Goal: Task Accomplishment & Management: Complete application form

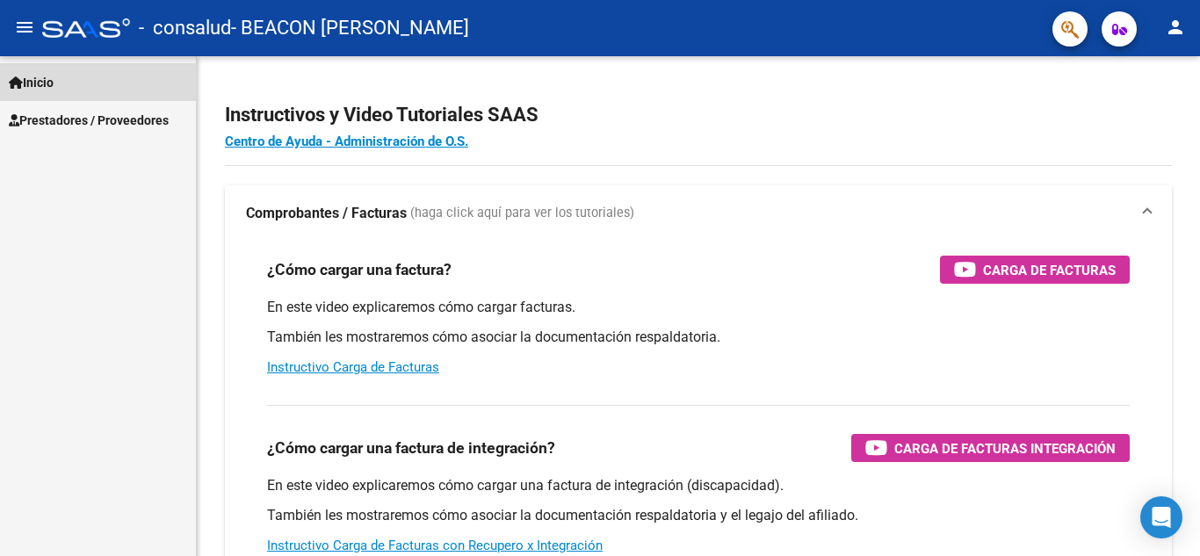
click at [36, 74] on span "Inicio" at bounding box center [31, 82] width 45 height 19
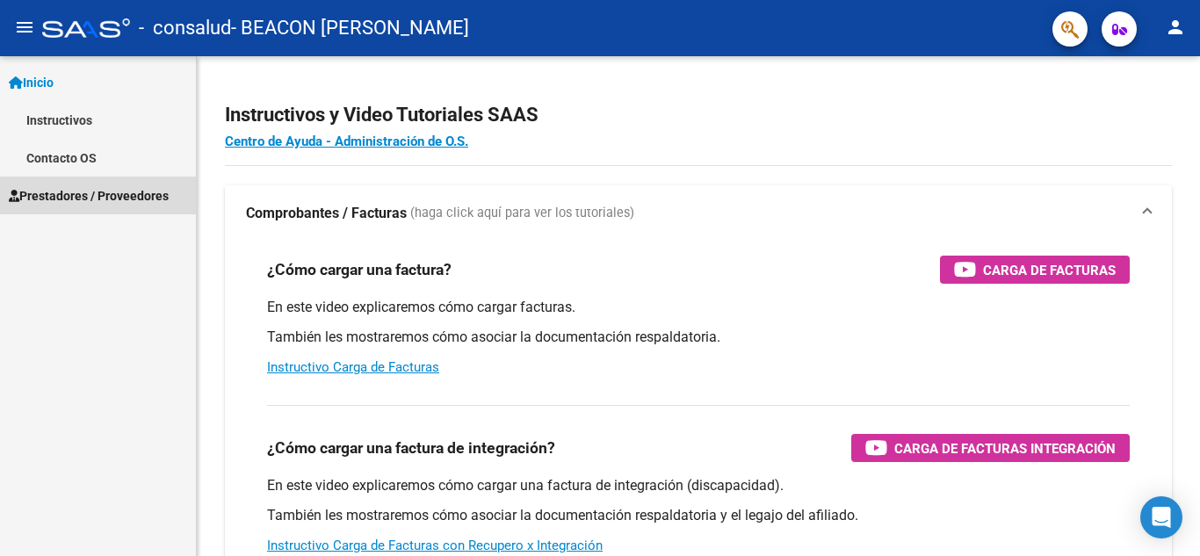
click at [64, 212] on link "Prestadores / Proveedores" at bounding box center [98, 196] width 196 height 38
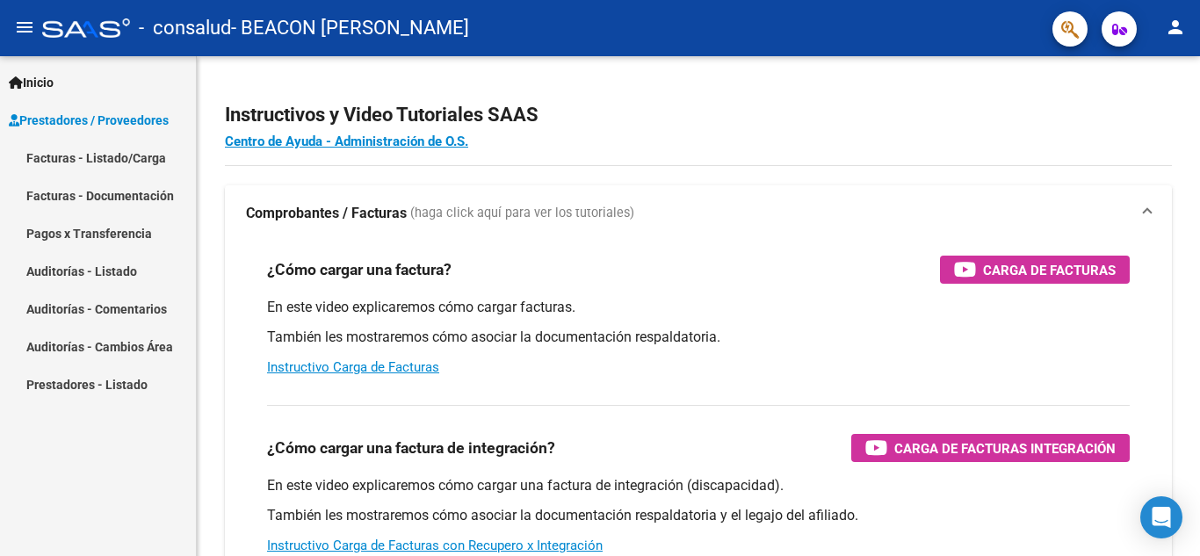
click at [119, 158] on link "Facturas - Listado/Carga" at bounding box center [98, 158] width 196 height 38
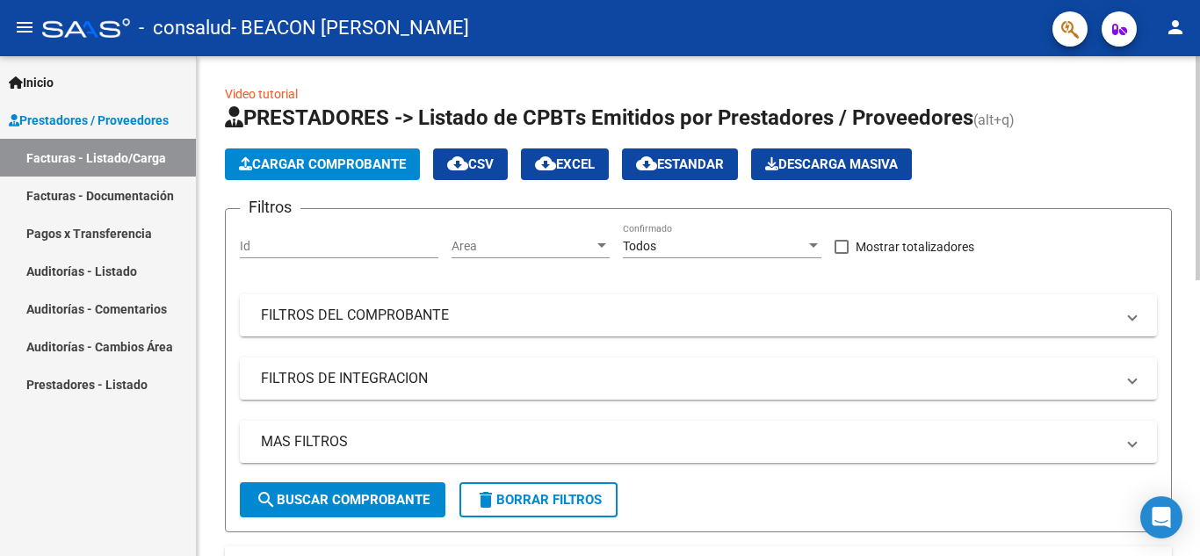
click at [338, 497] on span "search Buscar Comprobante" at bounding box center [343, 500] width 174 height 16
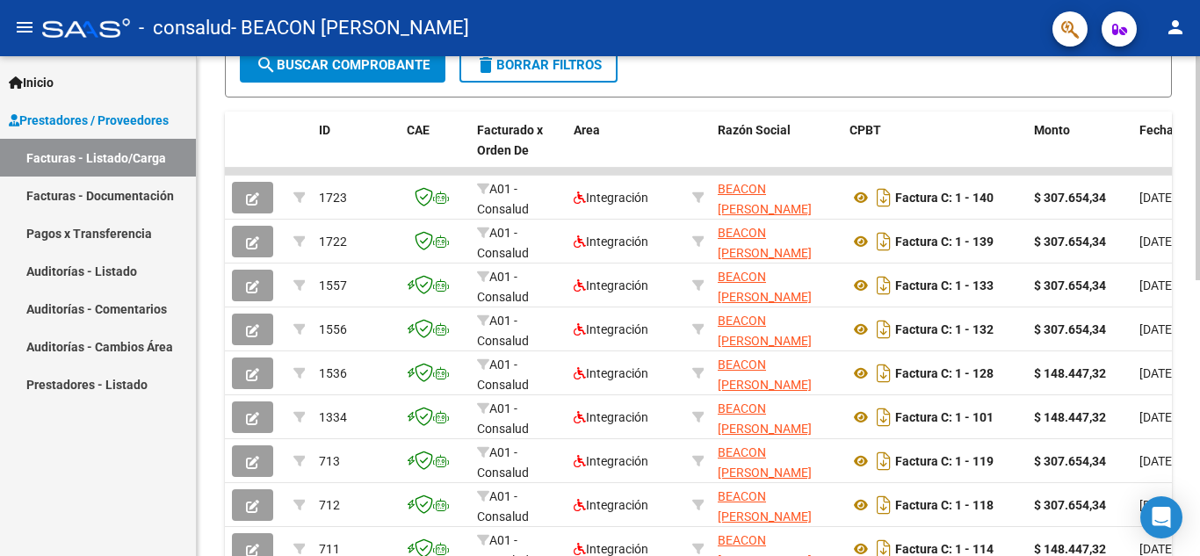
scroll to position [440, 0]
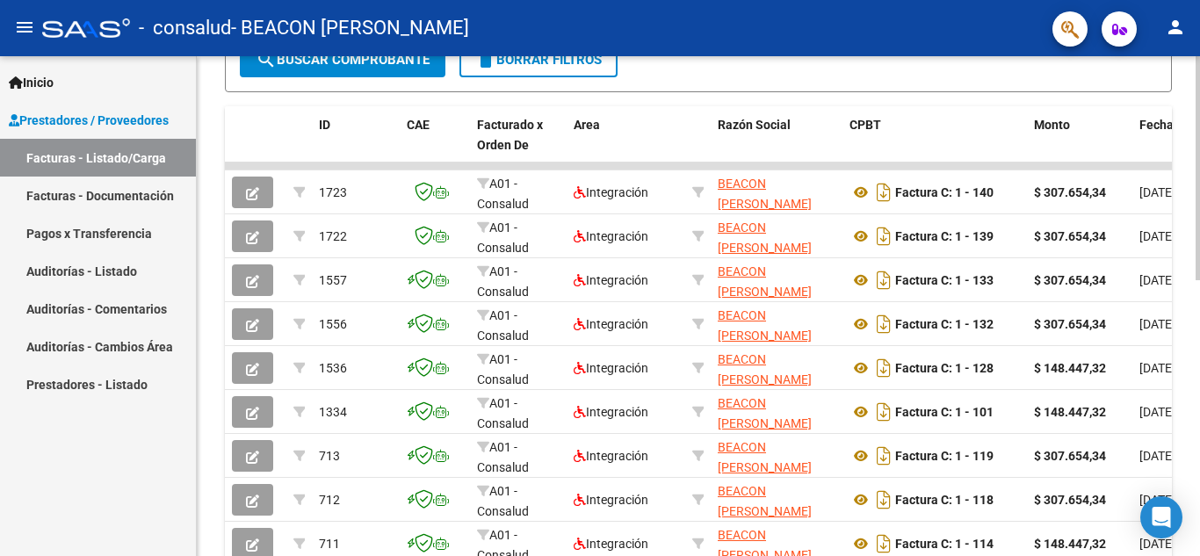
click at [1199, 312] on div at bounding box center [1198, 370] width 4 height 224
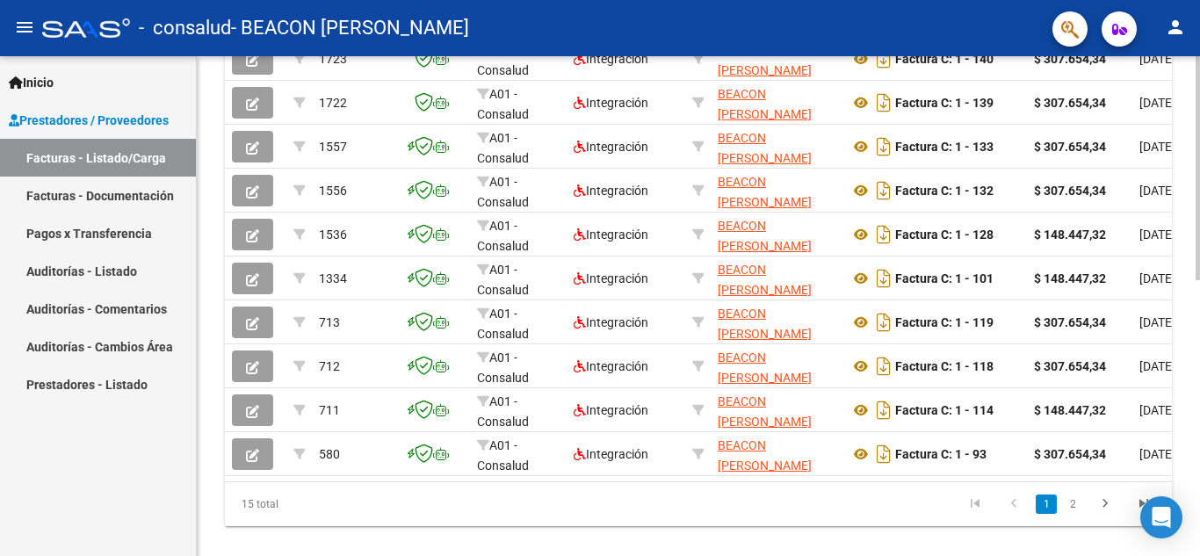
scroll to position [555, 0]
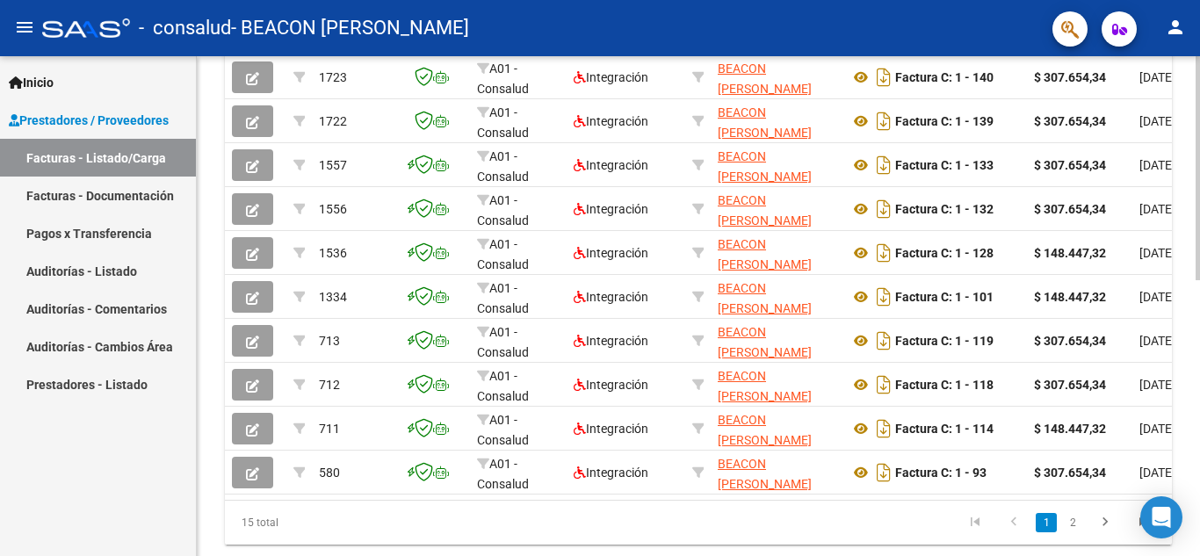
click at [1195, 357] on div "Video tutorial PRESTADORES -> Listado de CPBTs Emitidos por Prestadores / Prove…" at bounding box center [701, 51] width 1008 height 1100
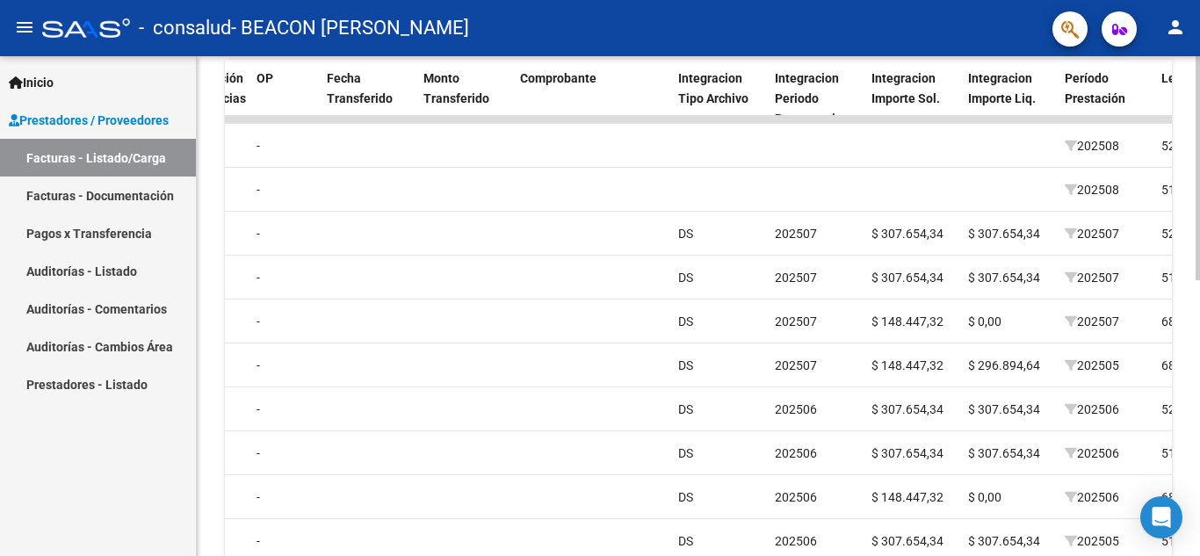
scroll to position [444, 0]
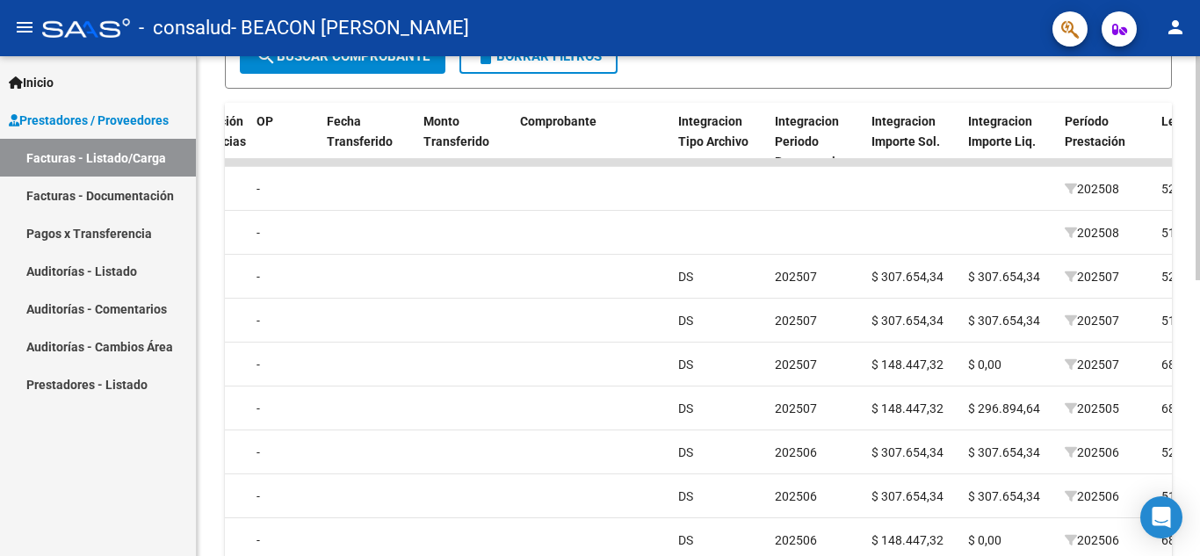
click at [1199, 328] on div at bounding box center [1198, 372] width 4 height 224
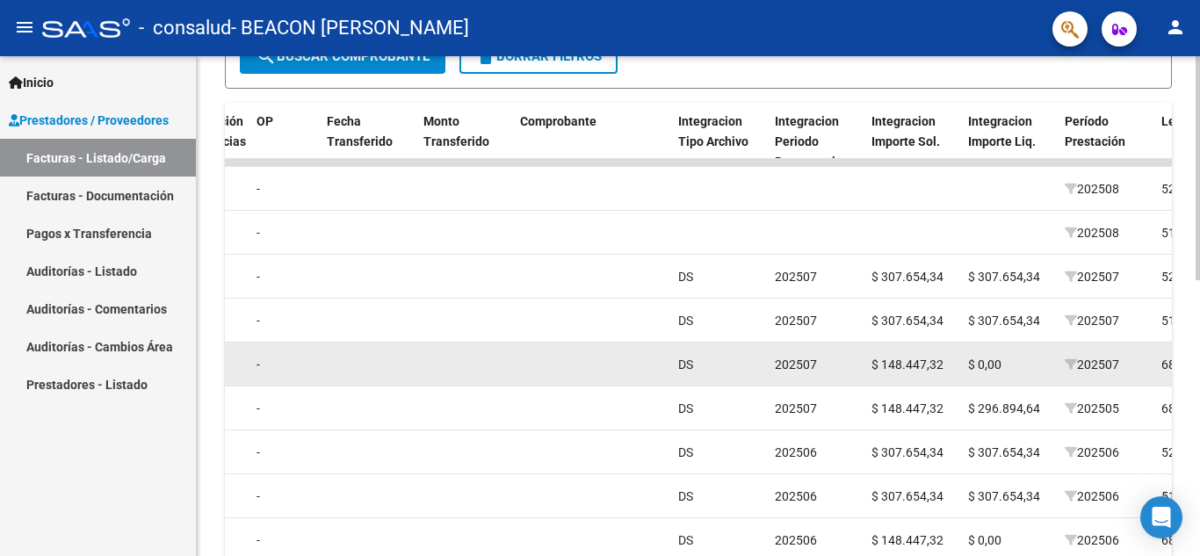
click at [691, 377] on datatable-body-cell "DS" at bounding box center [719, 364] width 97 height 43
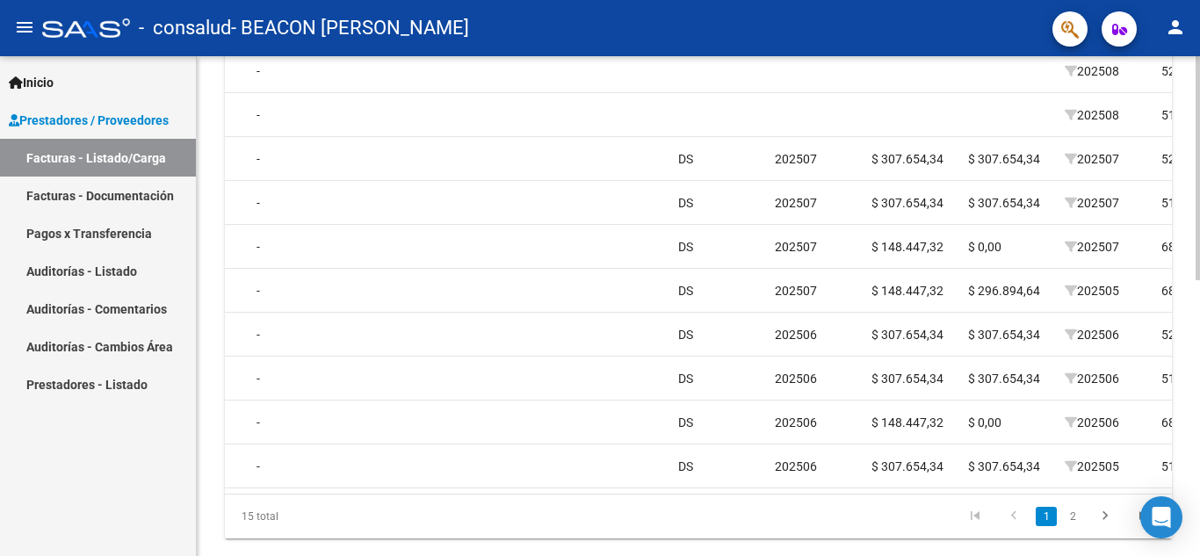
scroll to position [614, 0]
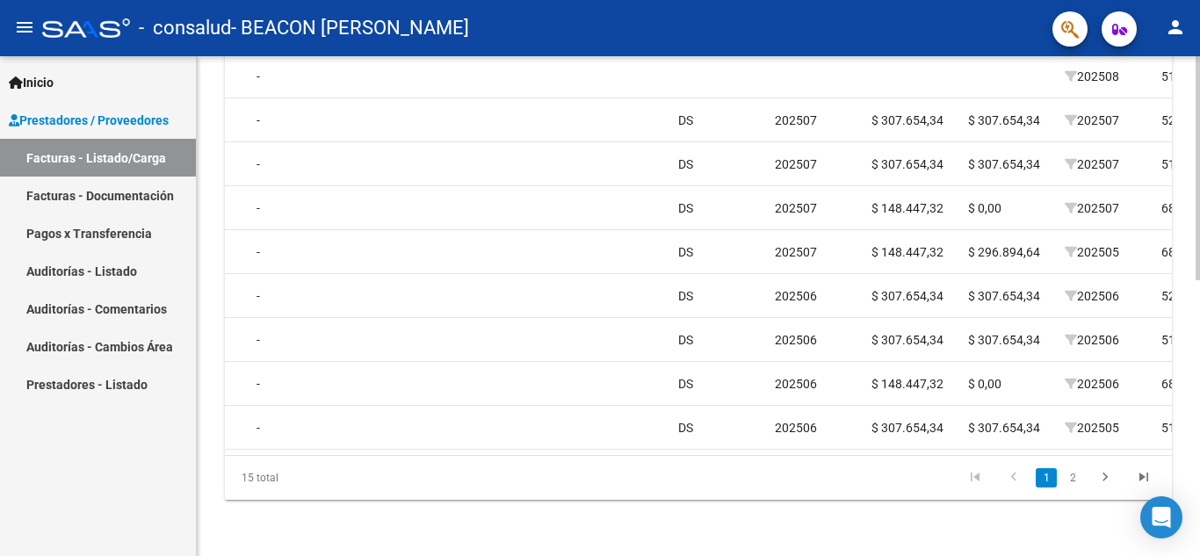
click at [1199, 352] on div at bounding box center [1198, 444] width 4 height 224
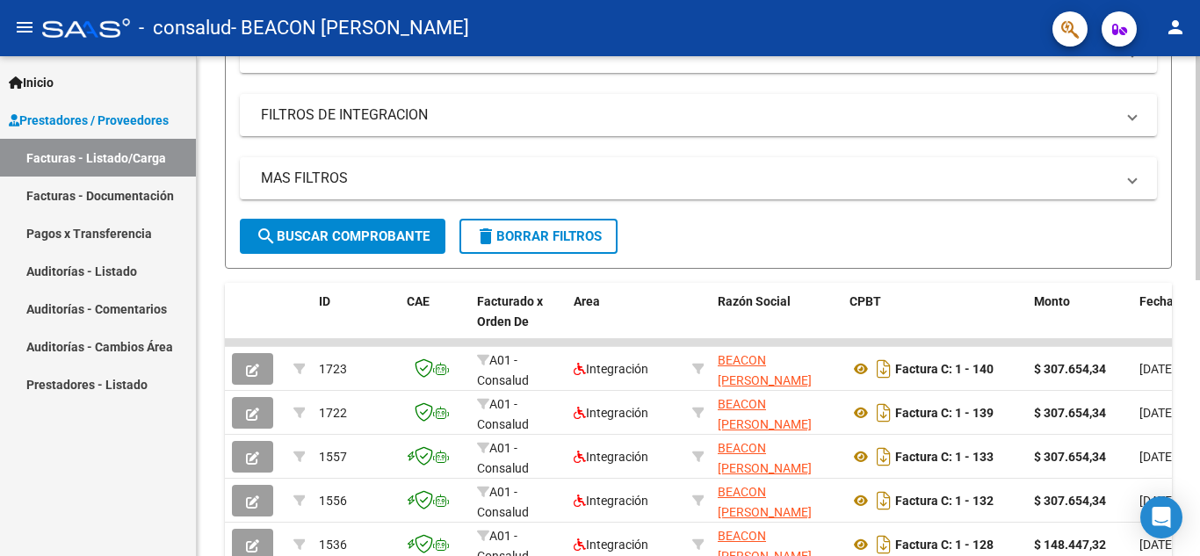
scroll to position [260, 0]
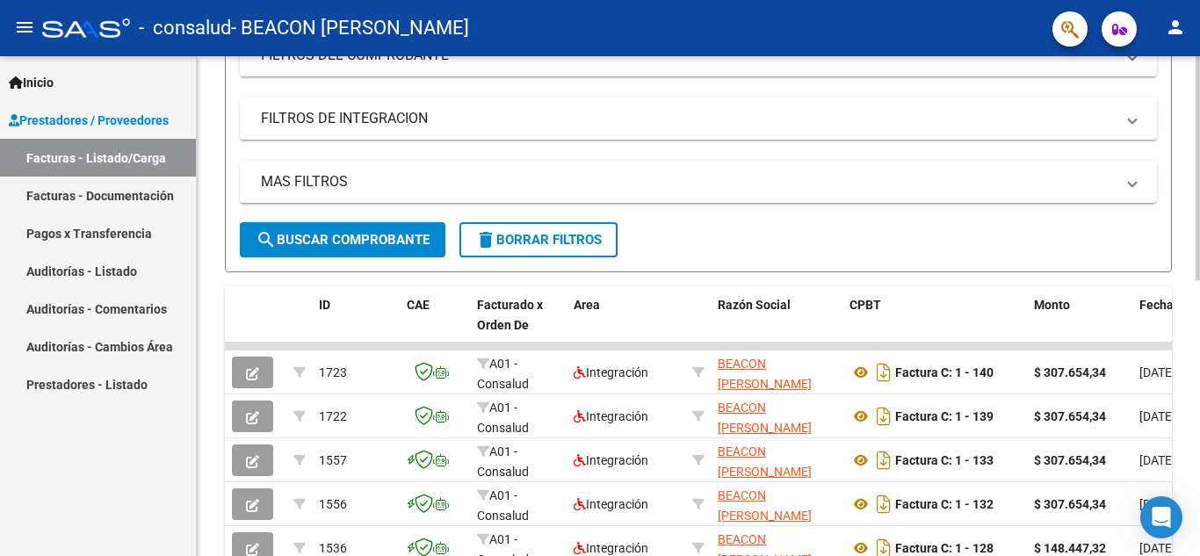
click at [1199, 244] on div at bounding box center [1198, 288] width 4 height 224
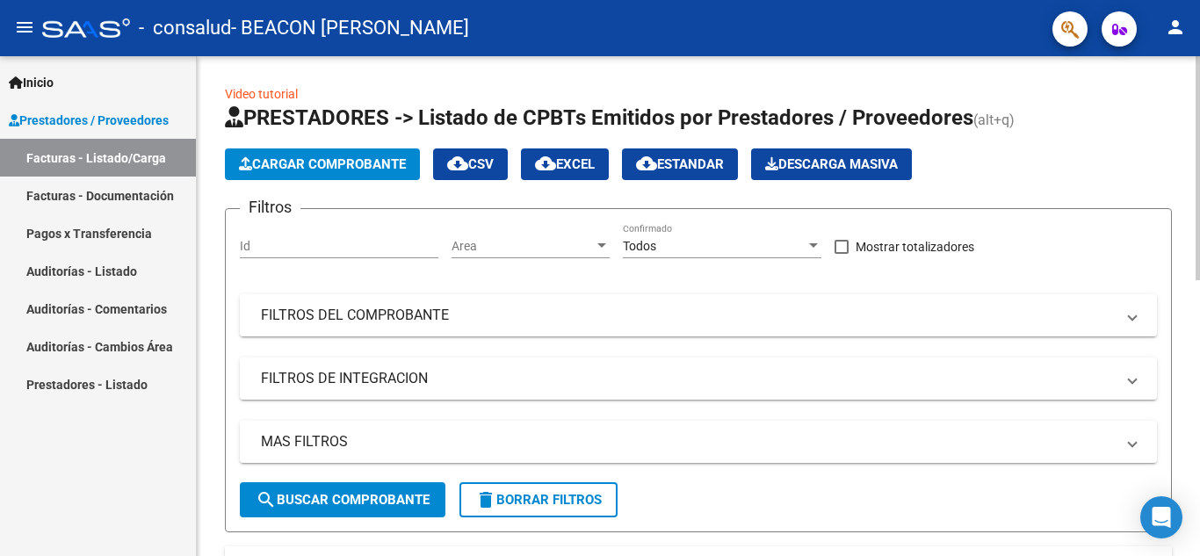
click at [1199, 126] on div at bounding box center [1198, 168] width 4 height 224
click at [353, 163] on span "Cargar Comprobante" at bounding box center [322, 164] width 167 height 16
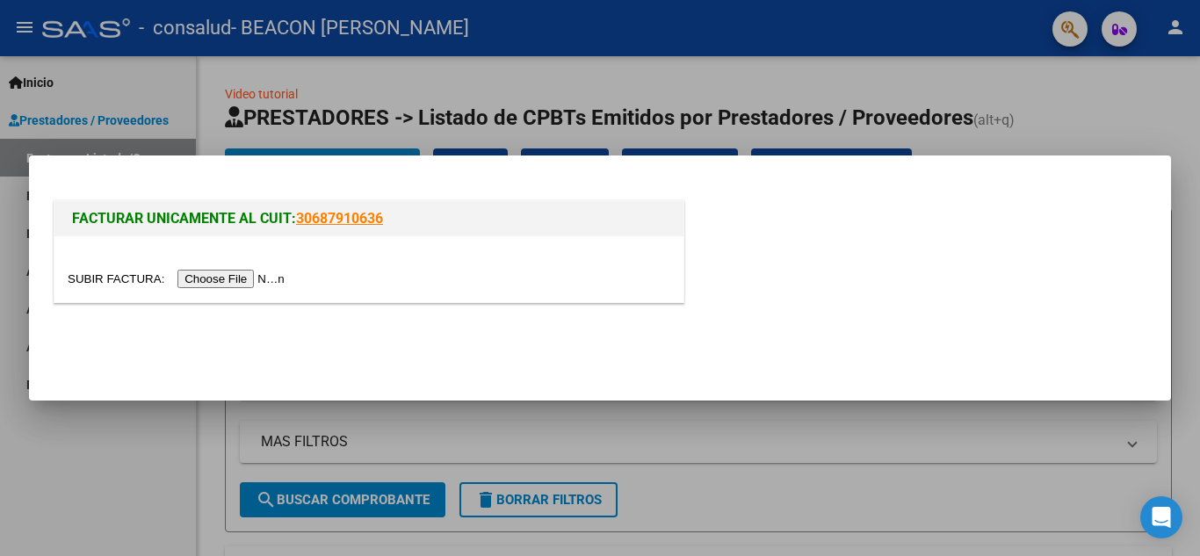
click at [253, 275] on input "file" at bounding box center [179, 279] width 222 height 18
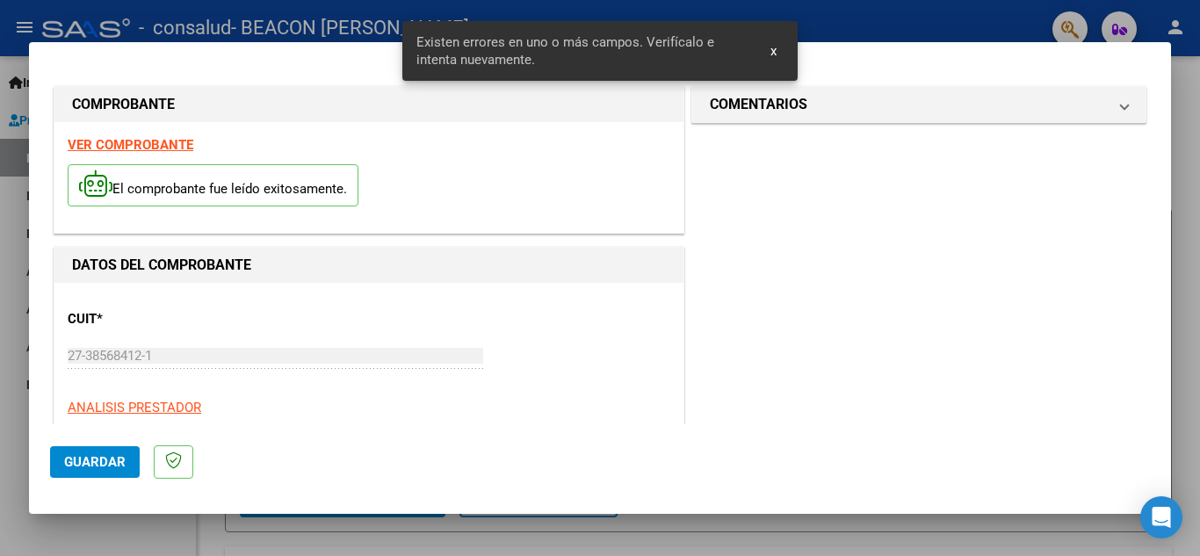
scroll to position [431, 0]
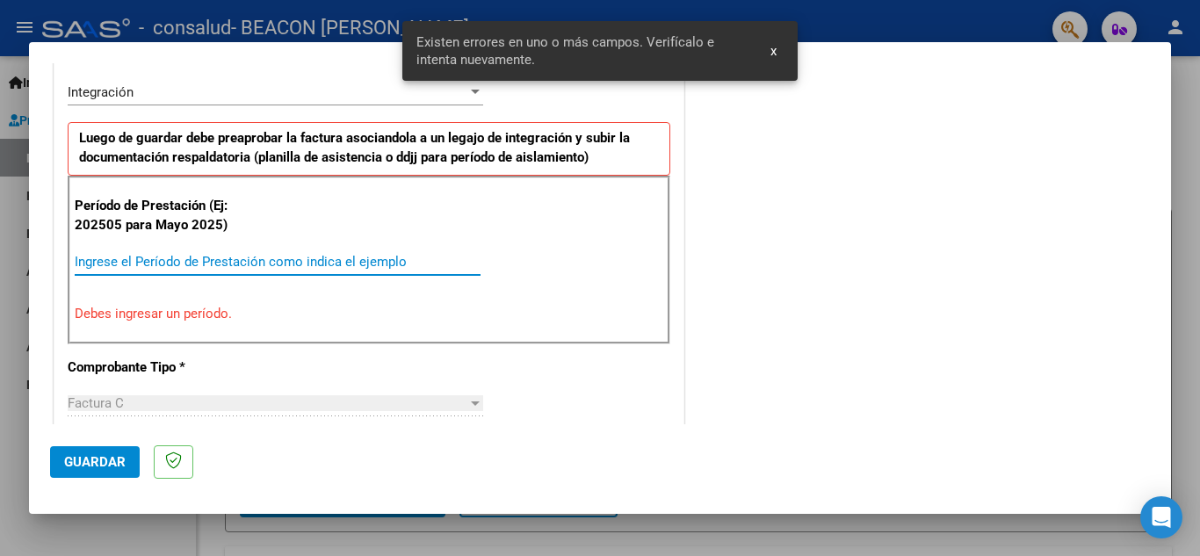
click at [142, 259] on input "Ingrese el Período de Prestación como indica el ejemplo" at bounding box center [278, 262] width 406 height 16
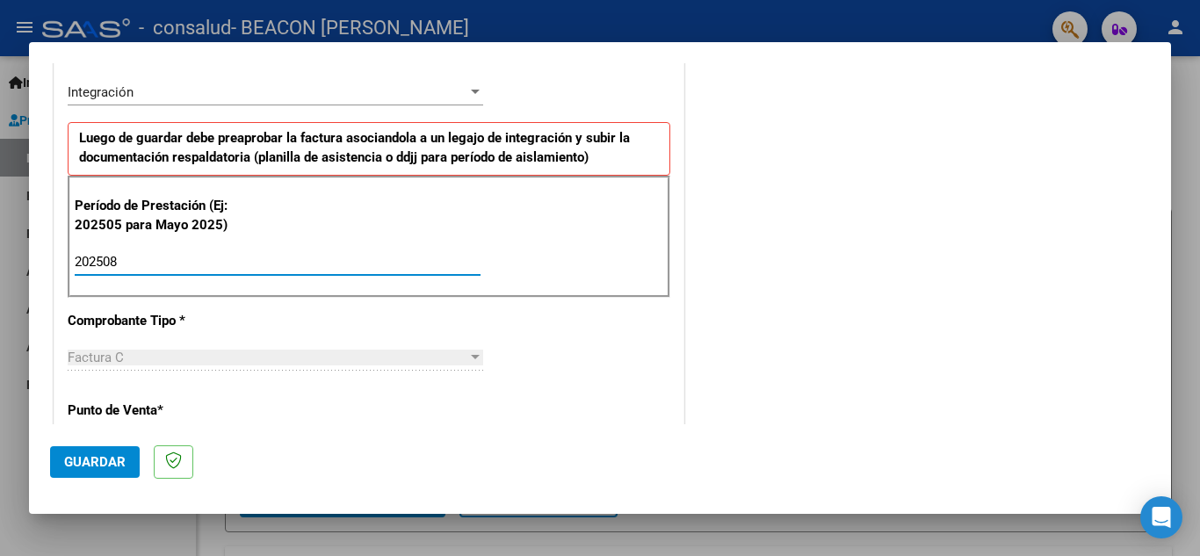
type input "202508"
click at [75, 454] on span "Guardar" at bounding box center [94, 462] width 61 height 16
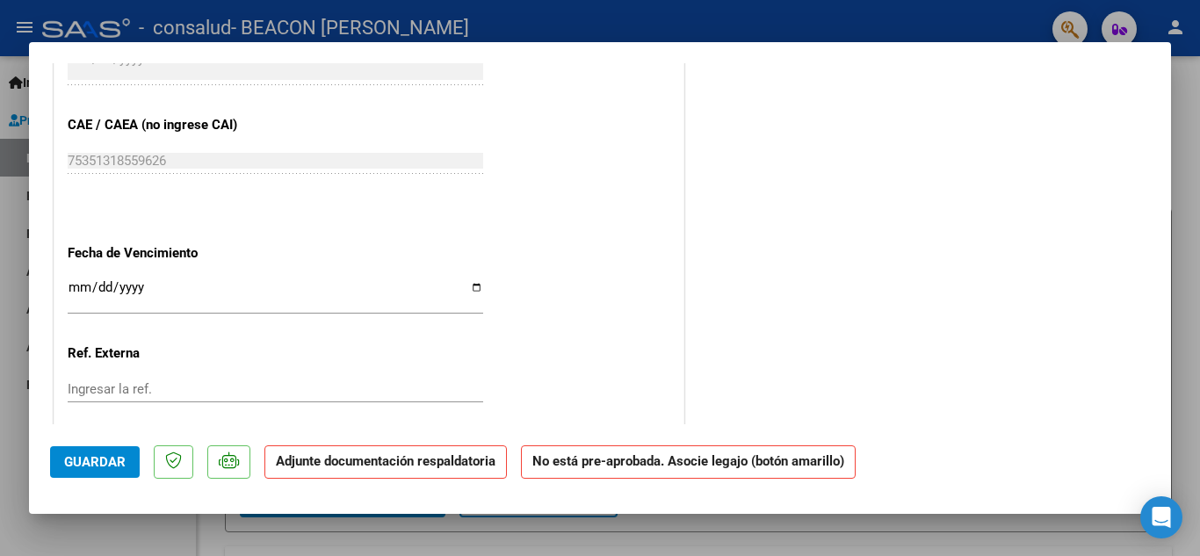
scroll to position [1093, 0]
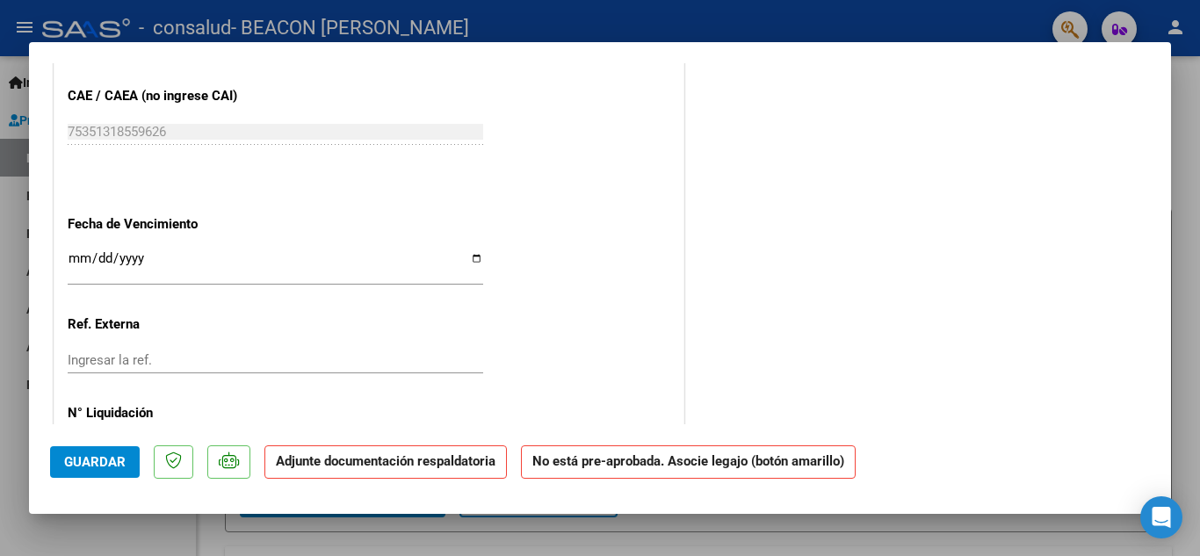
click at [79, 258] on input "Ingresar la fecha" at bounding box center [276, 265] width 416 height 28
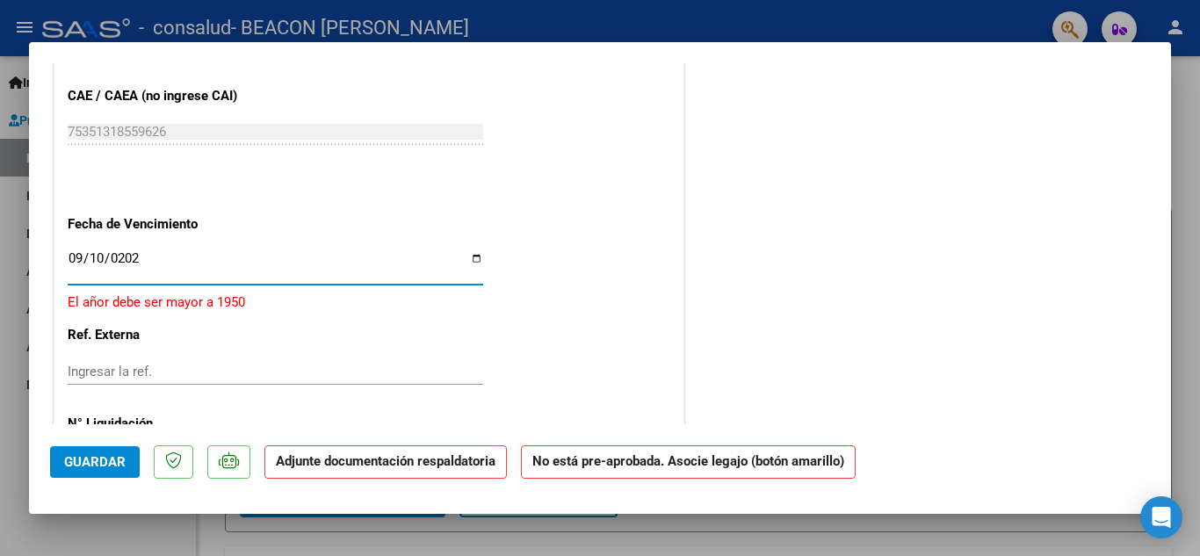
type input "[DATE]"
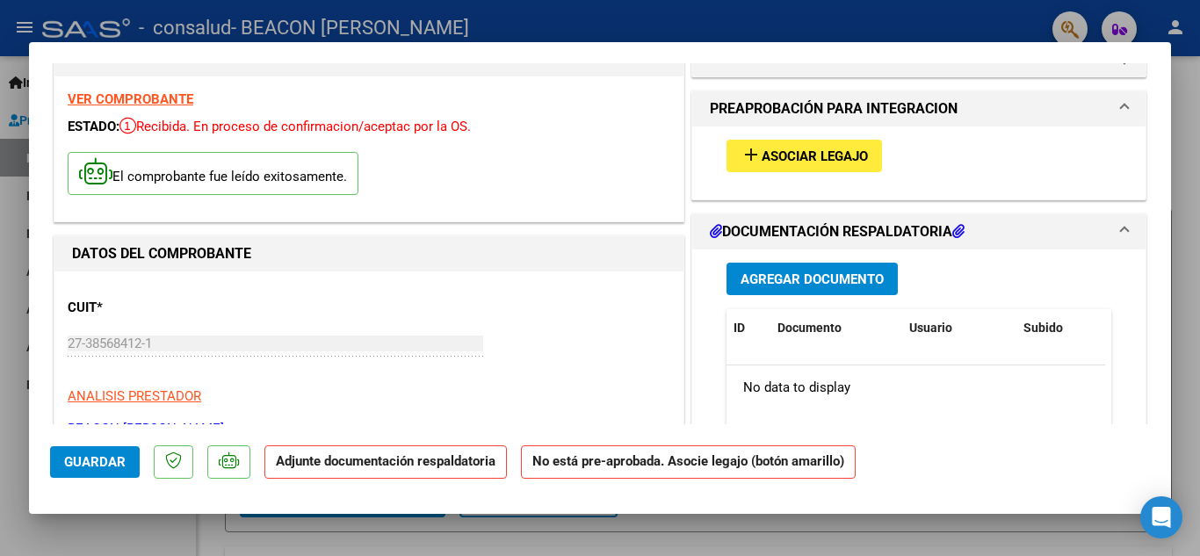
scroll to position [18, 0]
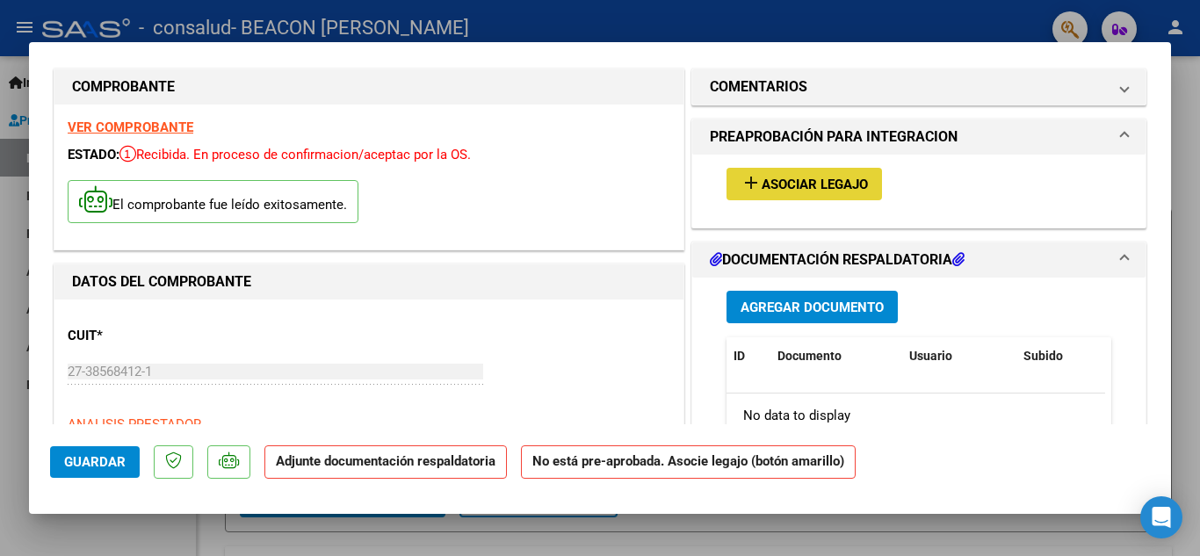
click at [787, 182] on span "Asociar Legajo" at bounding box center [815, 185] width 106 height 16
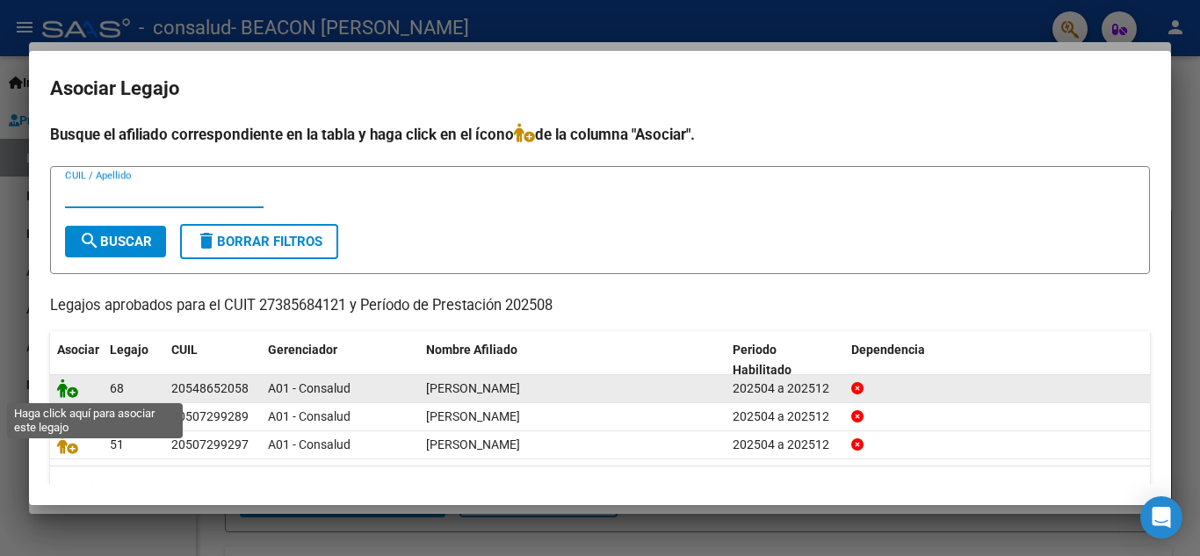
click at [66, 390] on icon at bounding box center [67, 388] width 21 height 19
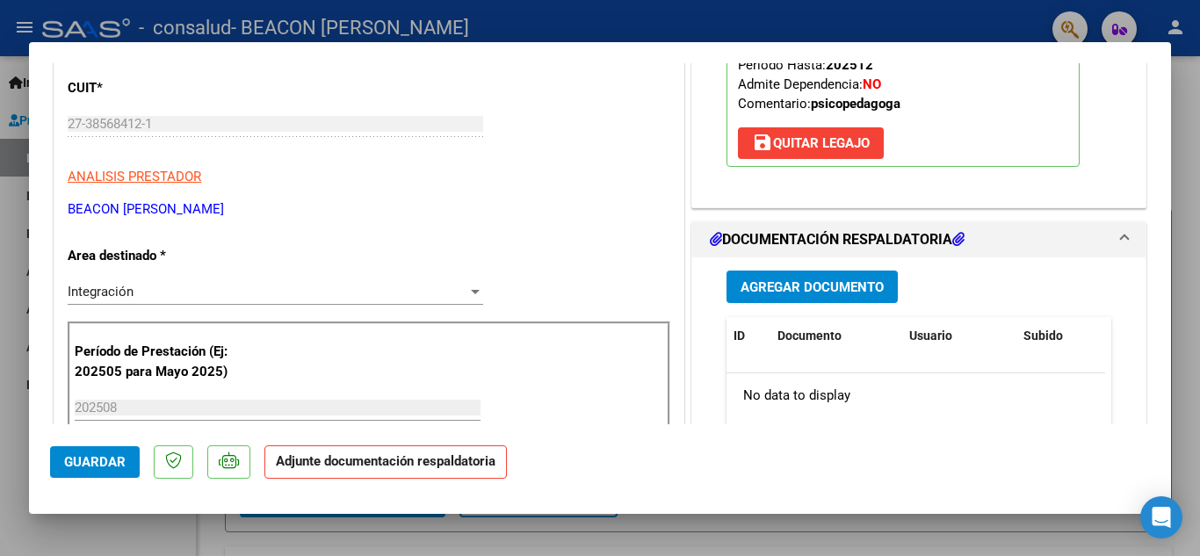
scroll to position [344, 0]
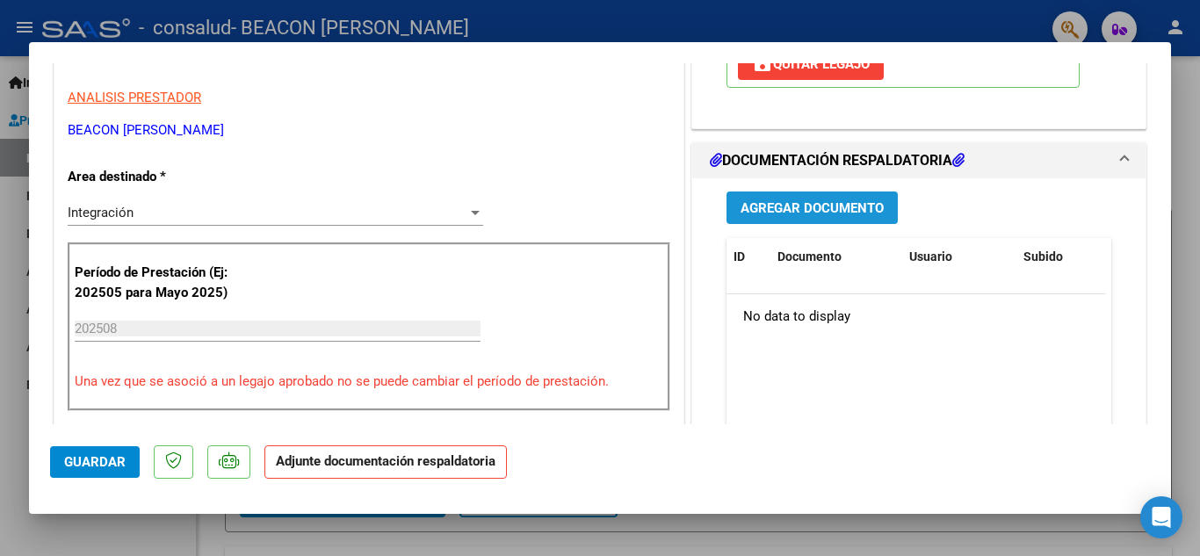
click at [852, 206] on span "Agregar Documento" at bounding box center [812, 208] width 143 height 16
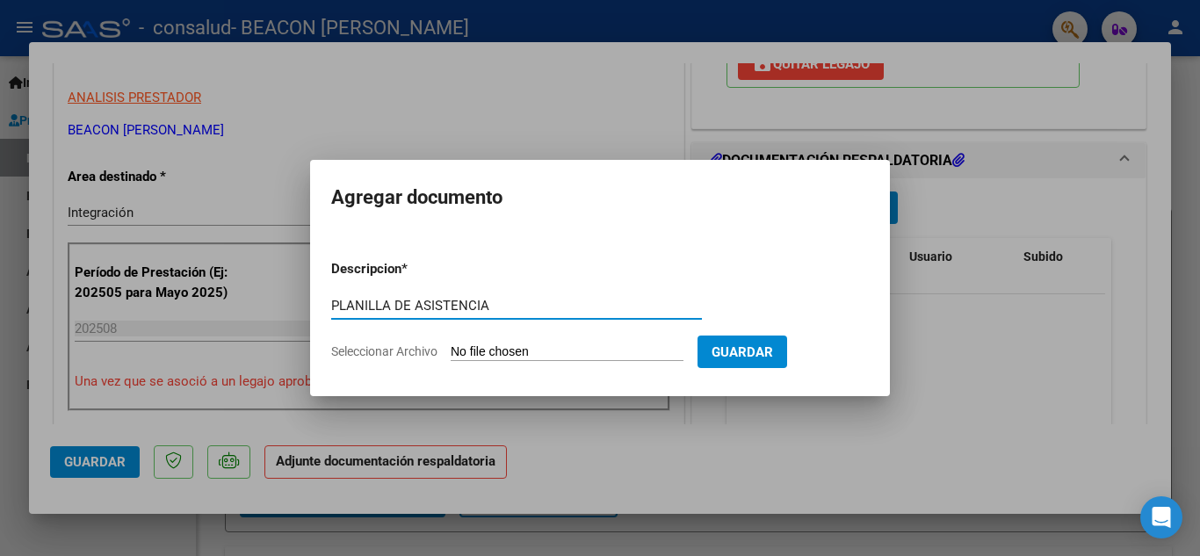
type input "PLANILLA DE ASISTENCIA"
click at [474, 348] on input "Seleccionar Archivo" at bounding box center [567, 352] width 233 height 17
type input "C:\fakepath\Planilla de asistencia [PERSON_NAME] .pdf"
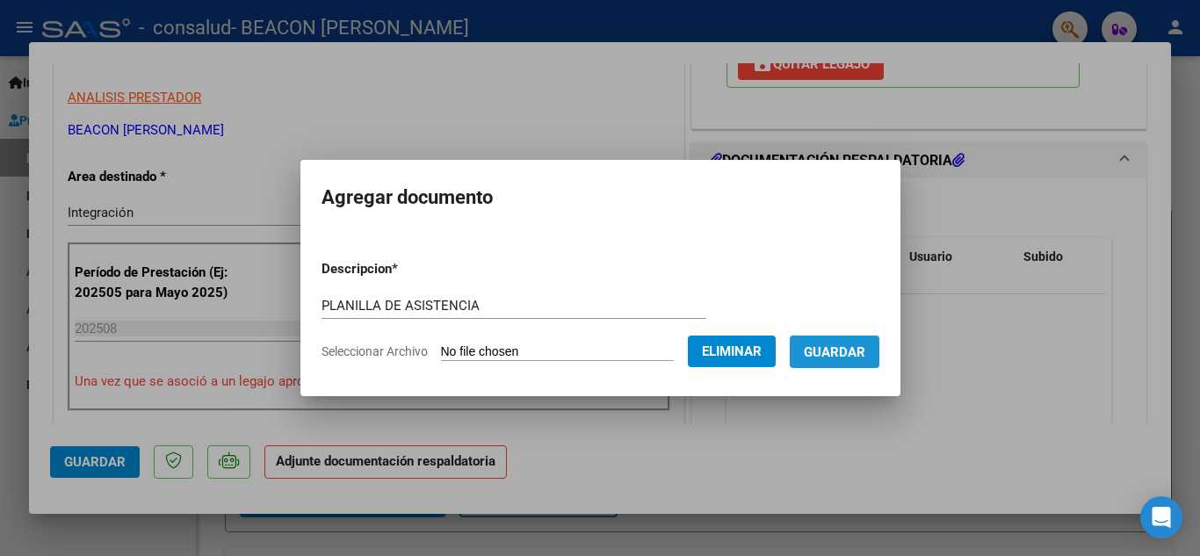
click at [864, 361] on button "Guardar" at bounding box center [835, 352] width 90 height 33
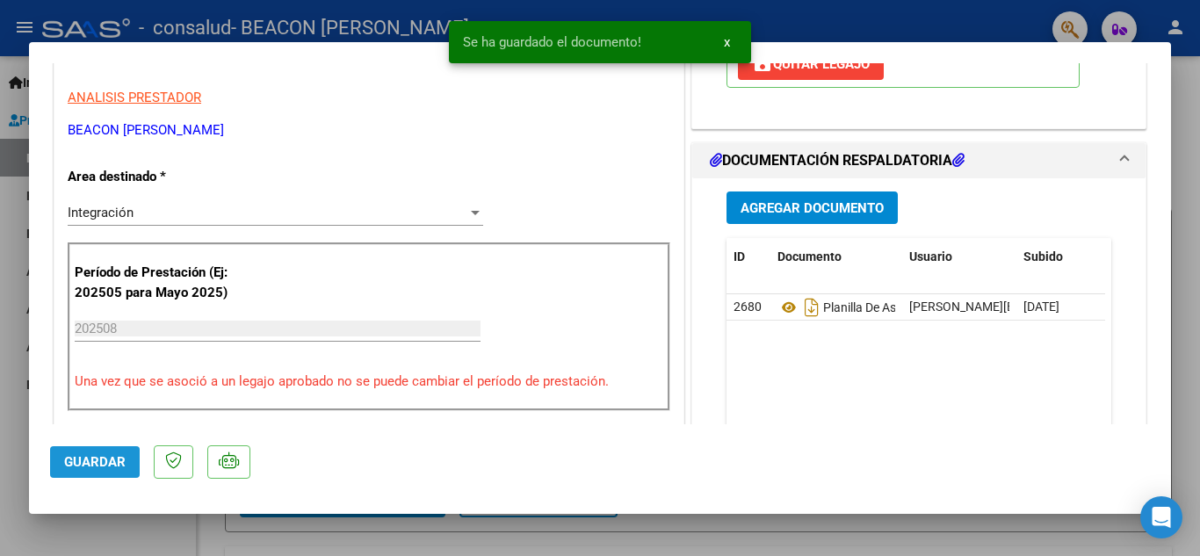
click at [102, 467] on span "Guardar" at bounding box center [94, 462] width 61 height 16
